Goal: Navigation & Orientation: Find specific page/section

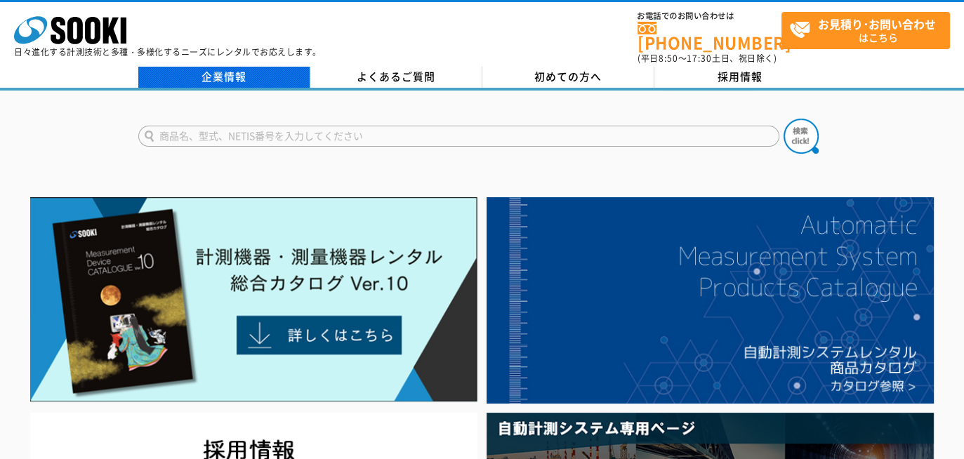
click at [205, 67] on link "企業情報" at bounding box center [224, 77] width 172 height 21
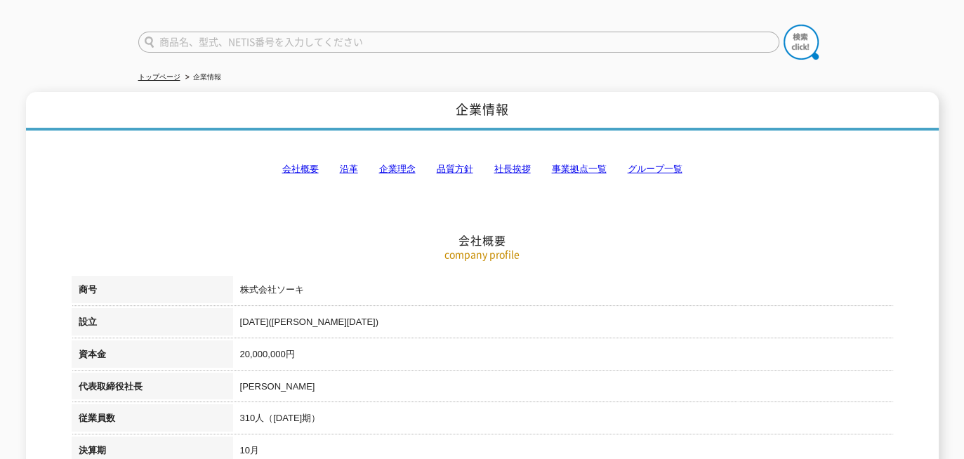
scroll to position [70, 0]
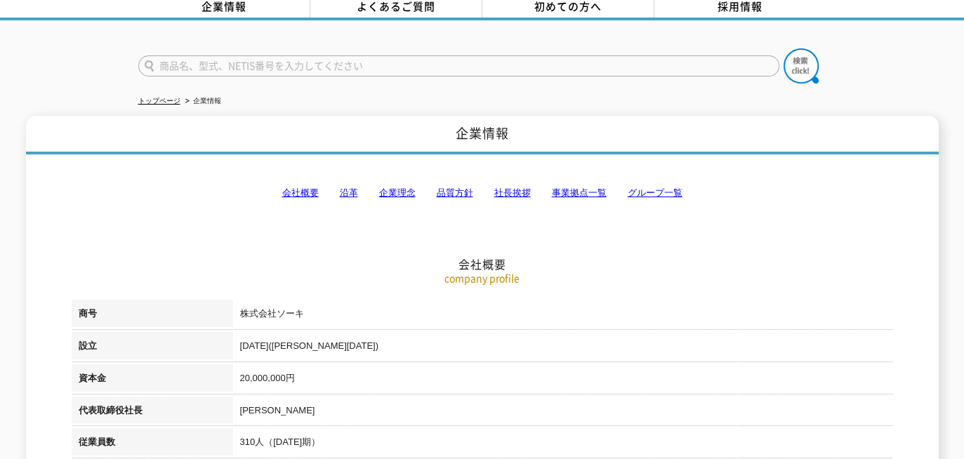
click at [577, 188] on link "事業拠点一覧" at bounding box center [579, 193] width 55 height 11
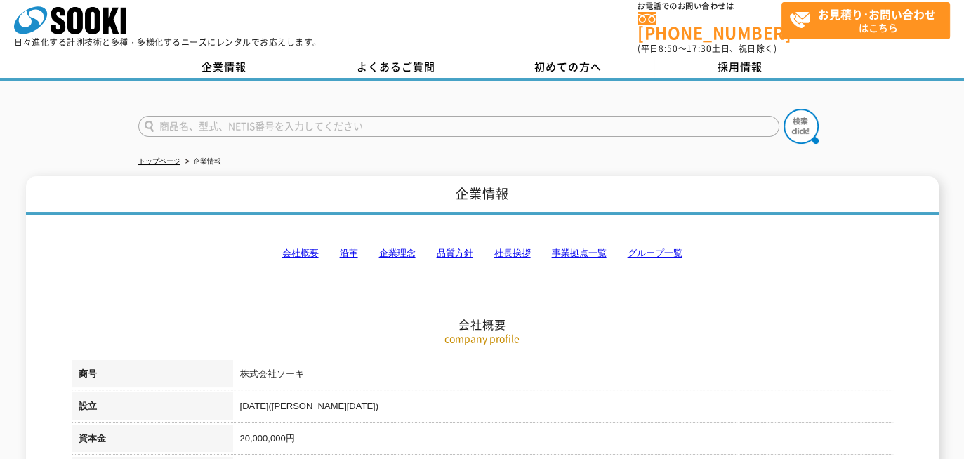
scroll to position [0, 0]
